Goal: Task Accomplishment & Management: Use online tool/utility

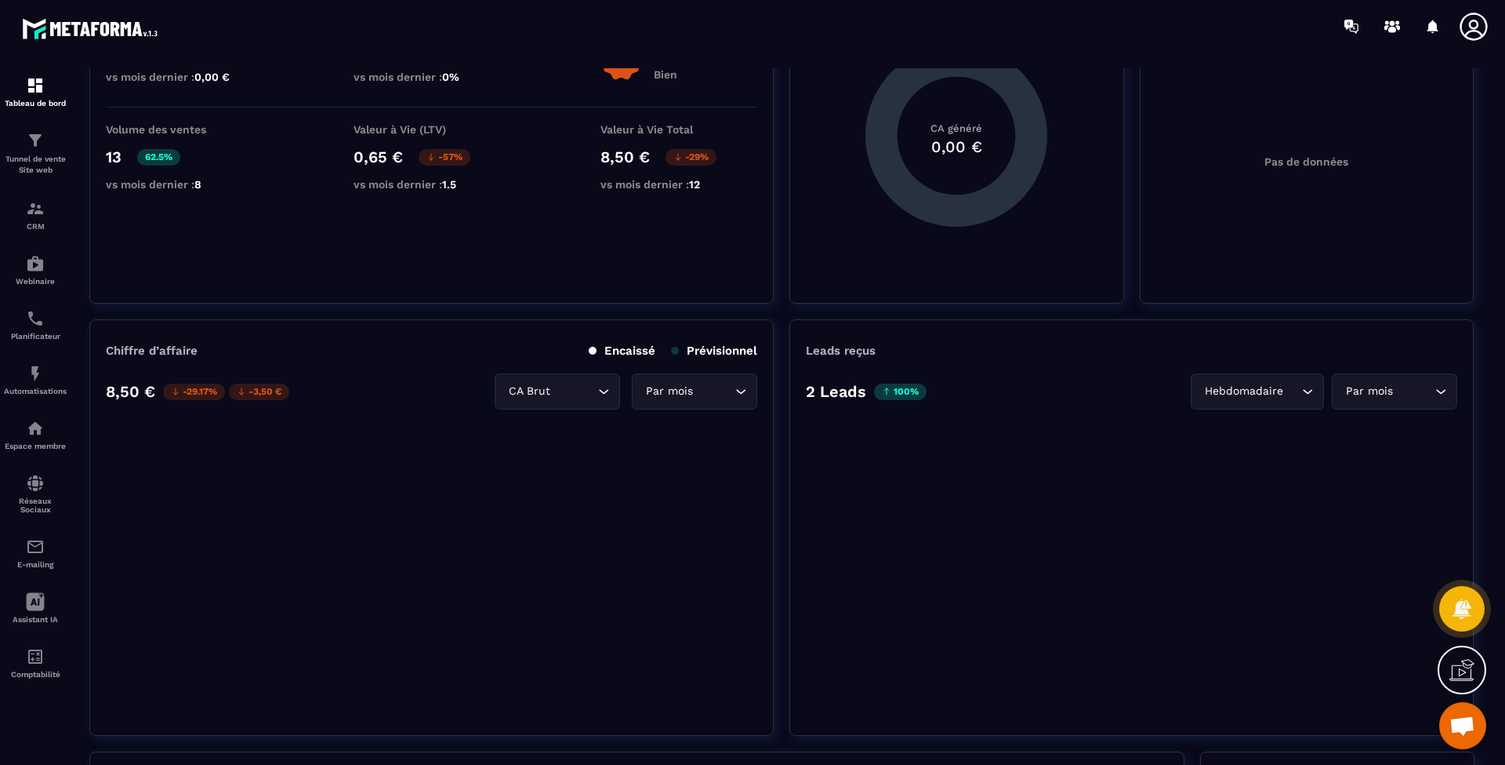
scroll to position [278, 0]
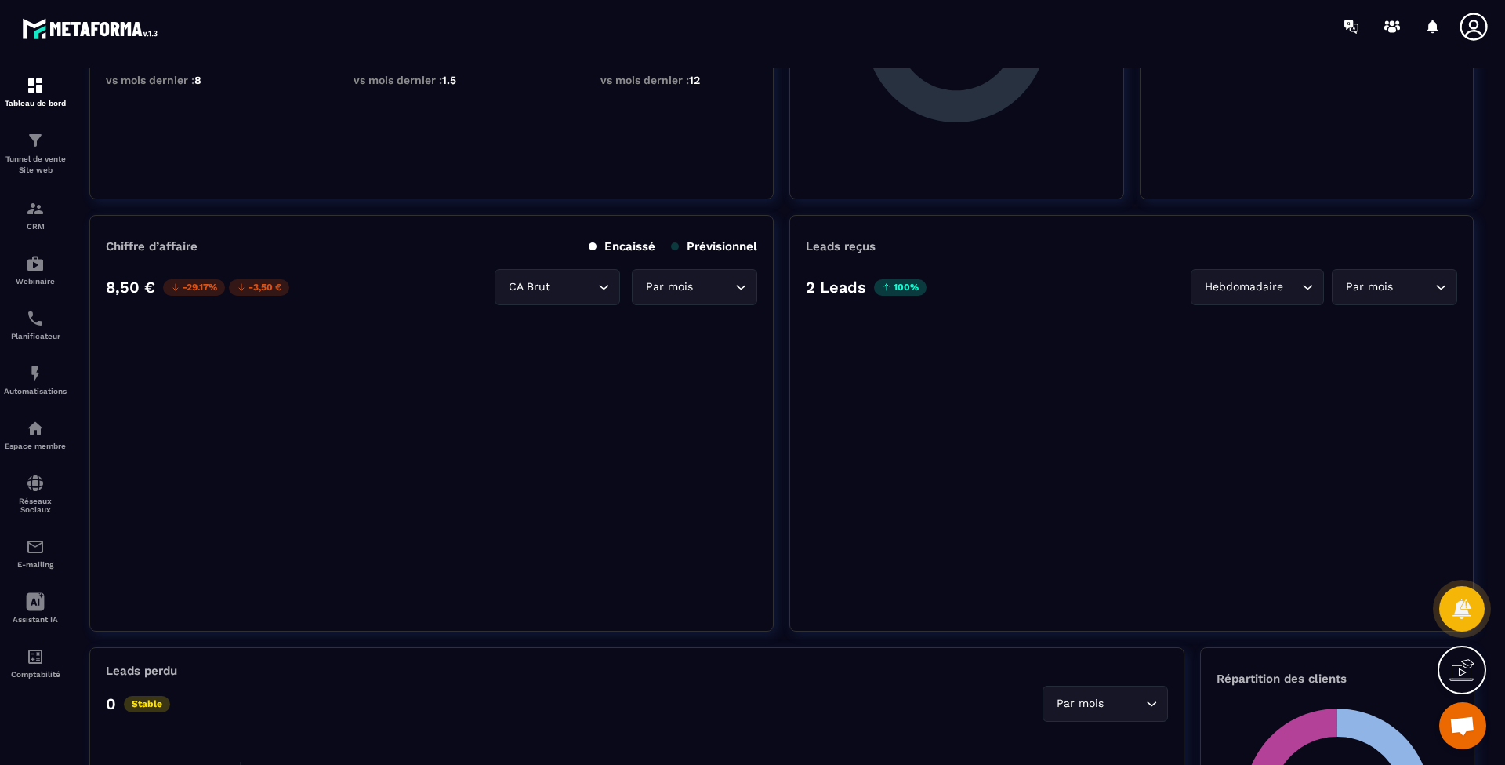
click at [35, 166] on p "Tunnel de vente Site web" at bounding box center [35, 165] width 63 height 22
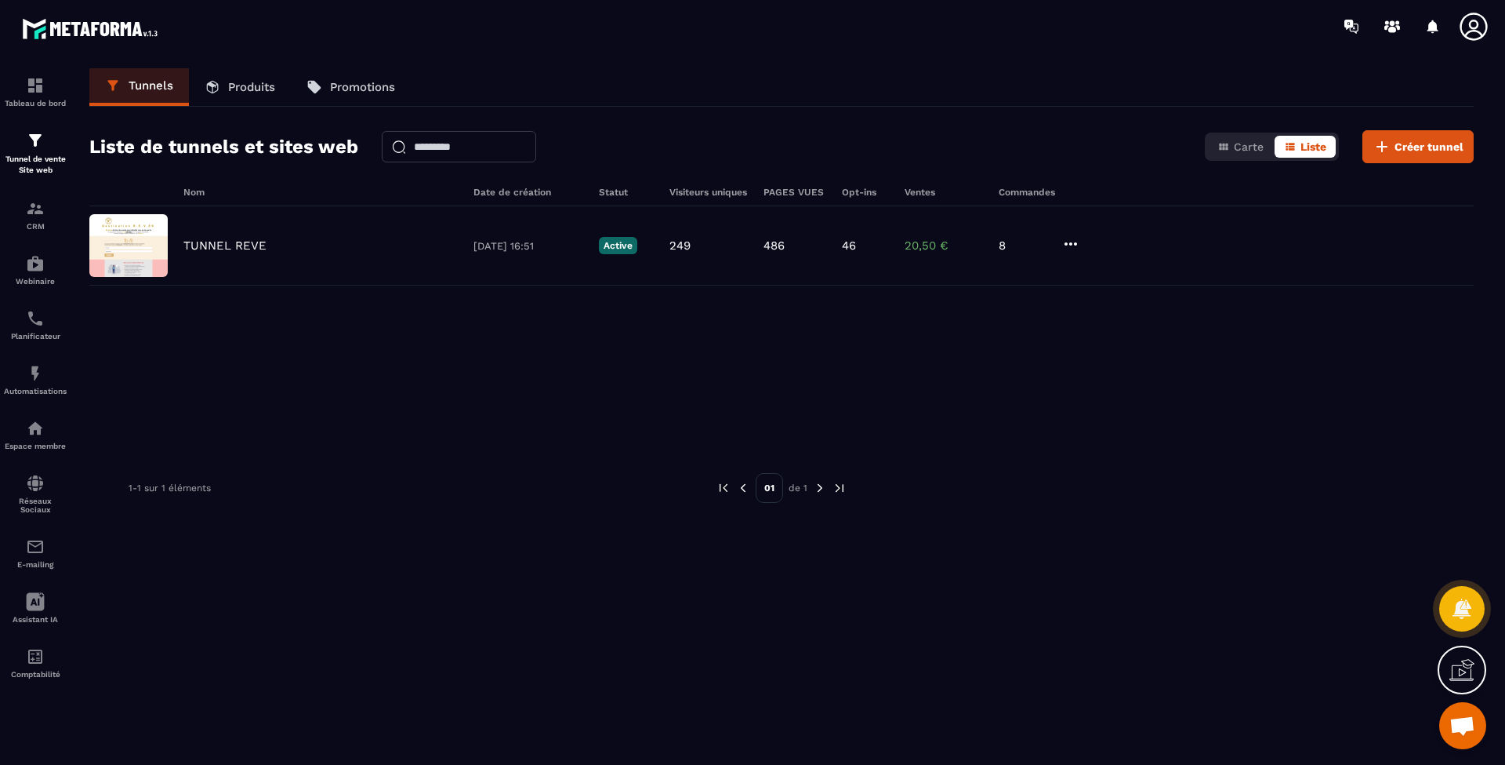
click at [242, 245] on p "TUNNEL REVE" at bounding box center [224, 245] width 83 height 14
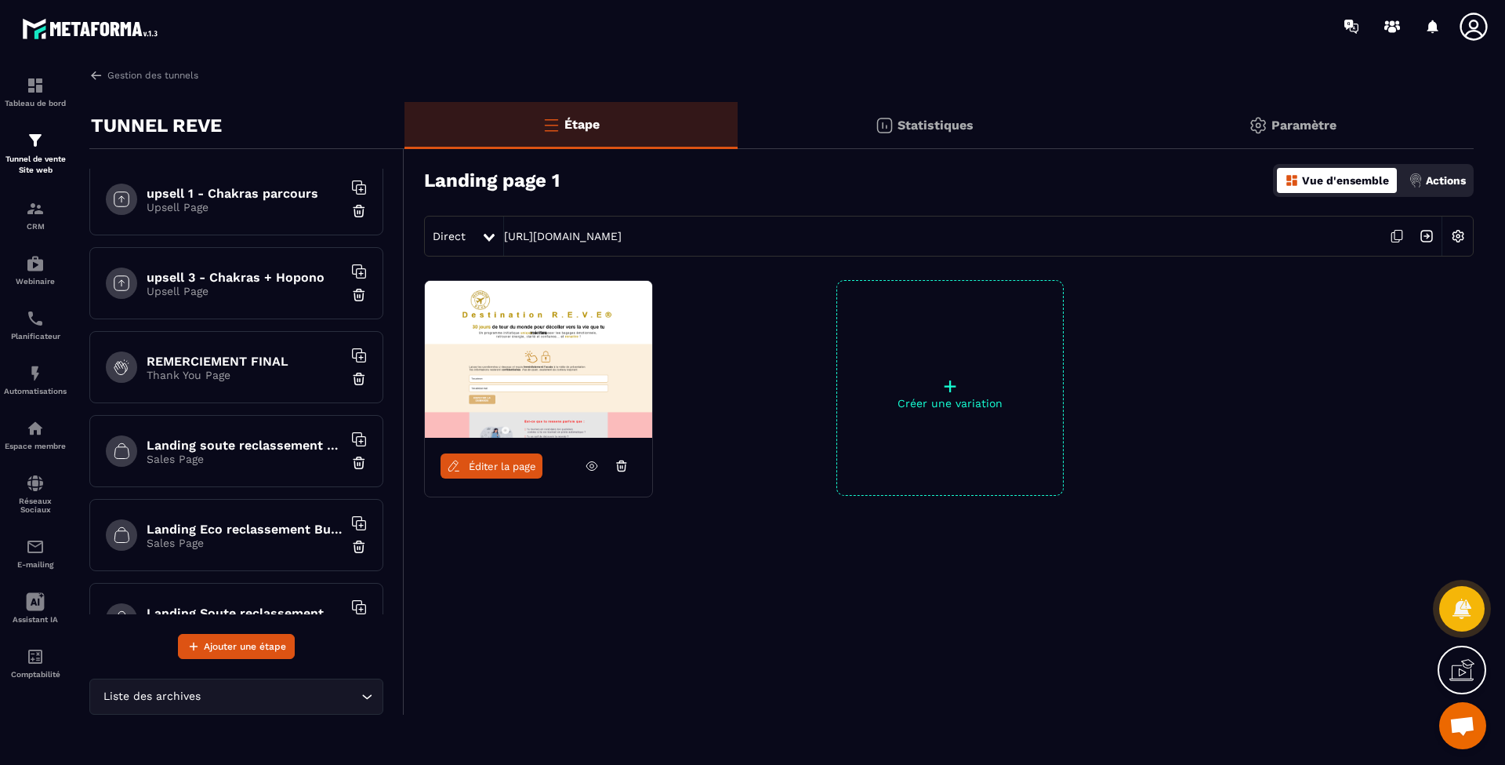
scroll to position [906, 0]
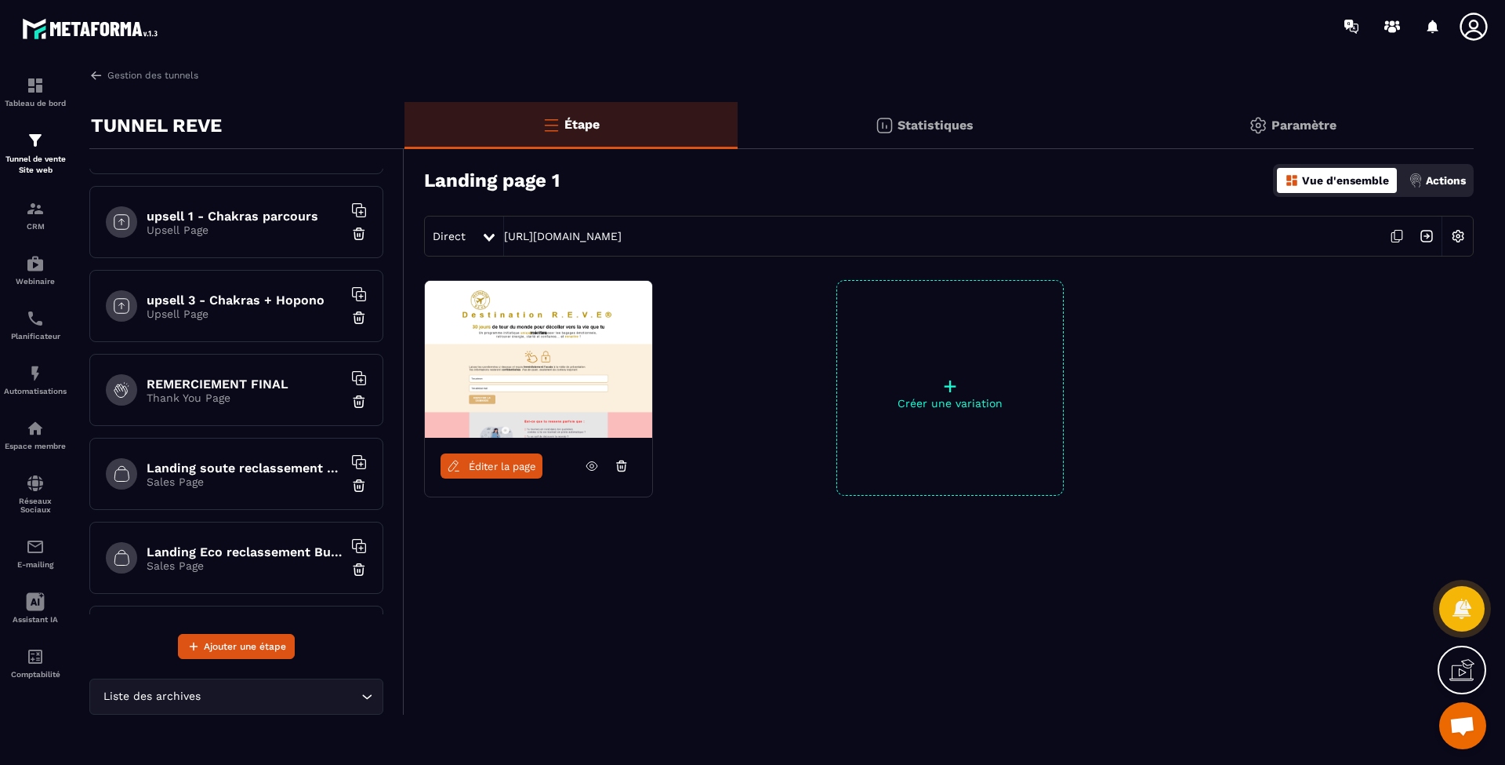
click at [245, 376] on h6 "REMERCIEMENT FINAL" at bounding box center [245, 383] width 196 height 15
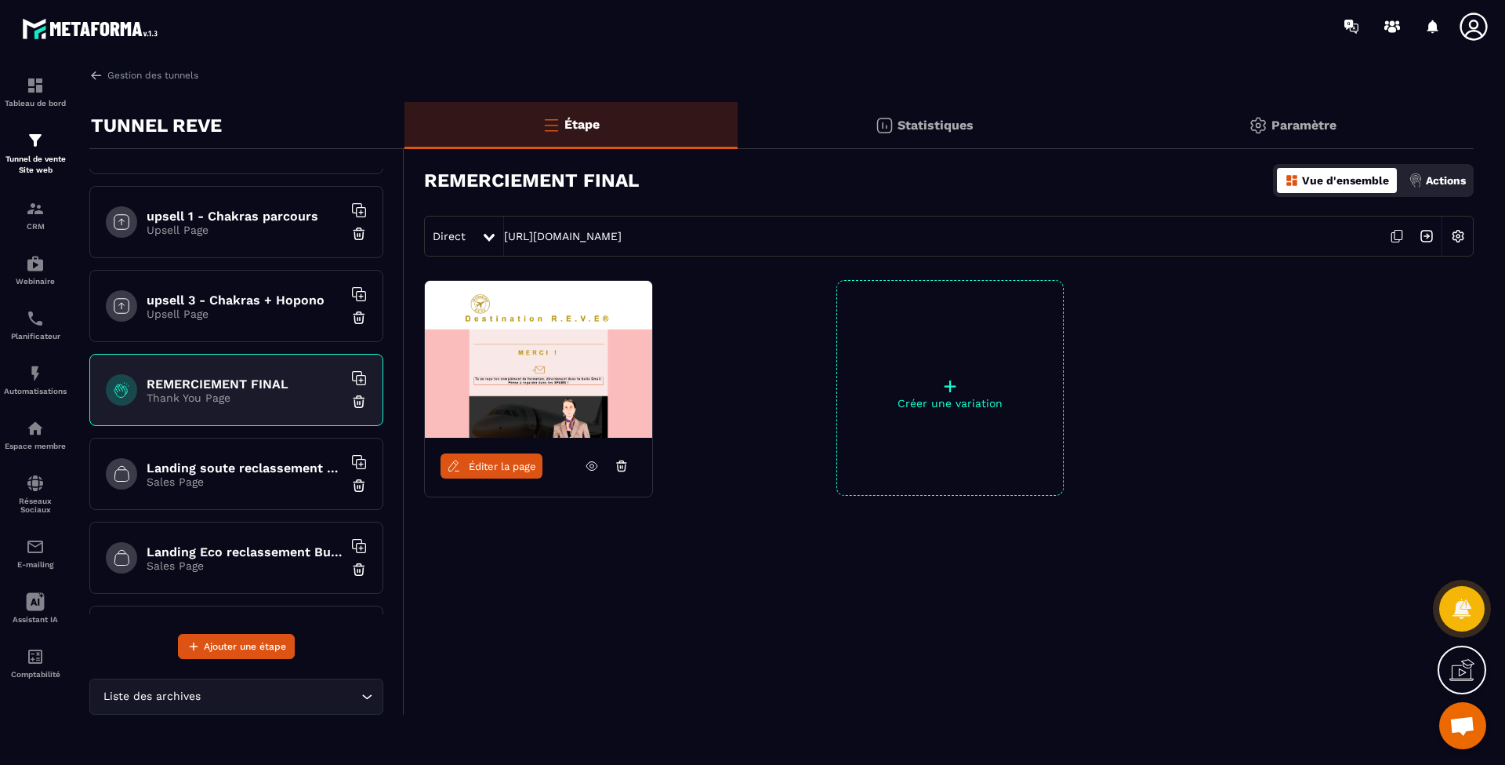
click at [514, 464] on span "Éditer la page" at bounding box center [502, 466] width 67 height 12
